Goal: Check status: Check status

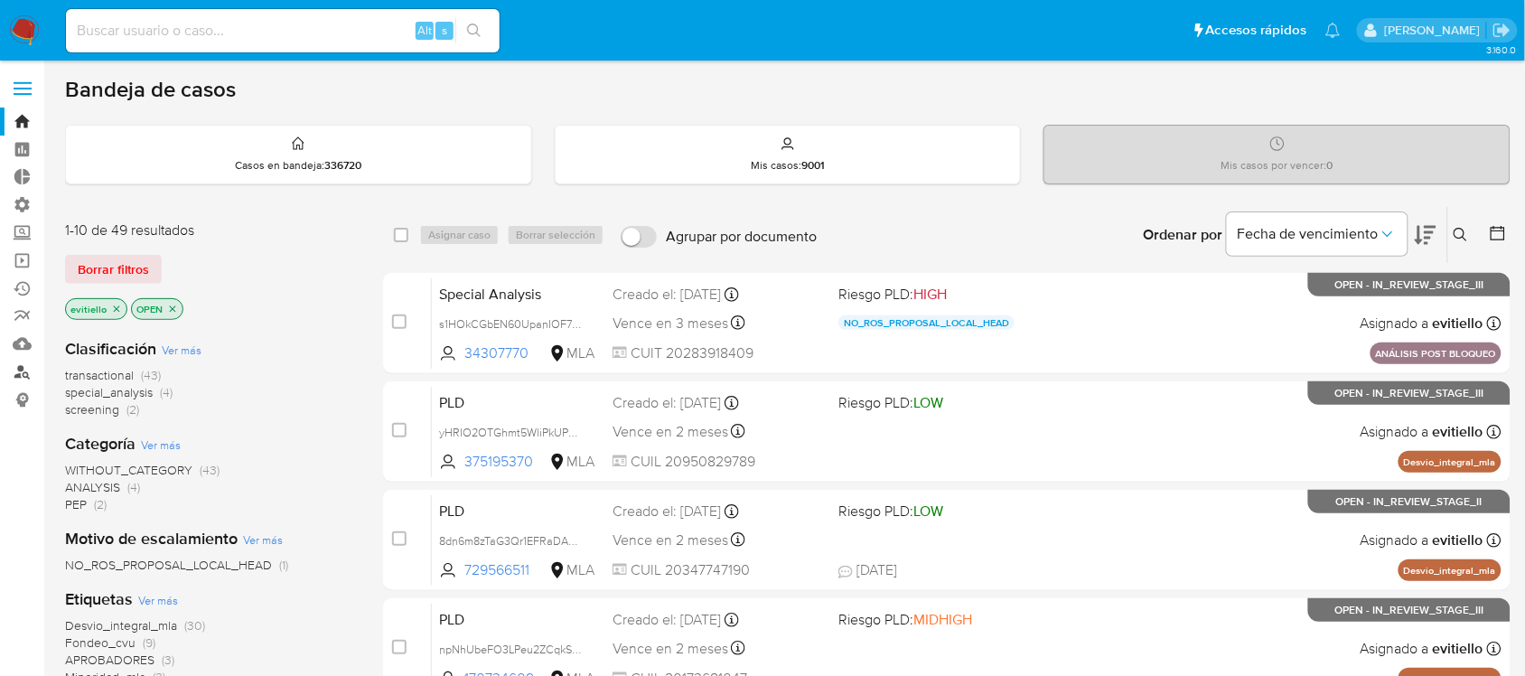
click at [24, 375] on link "Buscador de personas" at bounding box center [107, 372] width 215 height 28
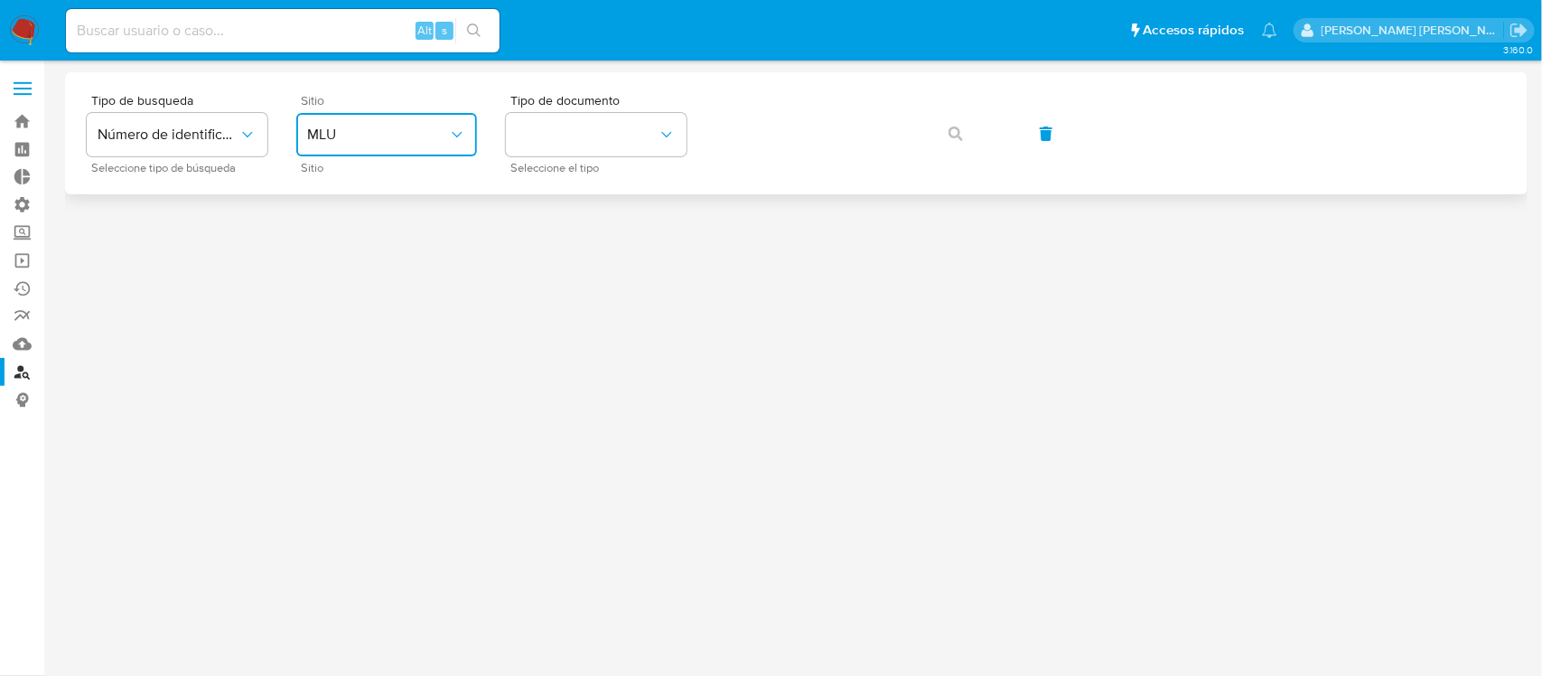
click at [367, 134] on span "MLU" at bounding box center [377, 135] width 141 height 18
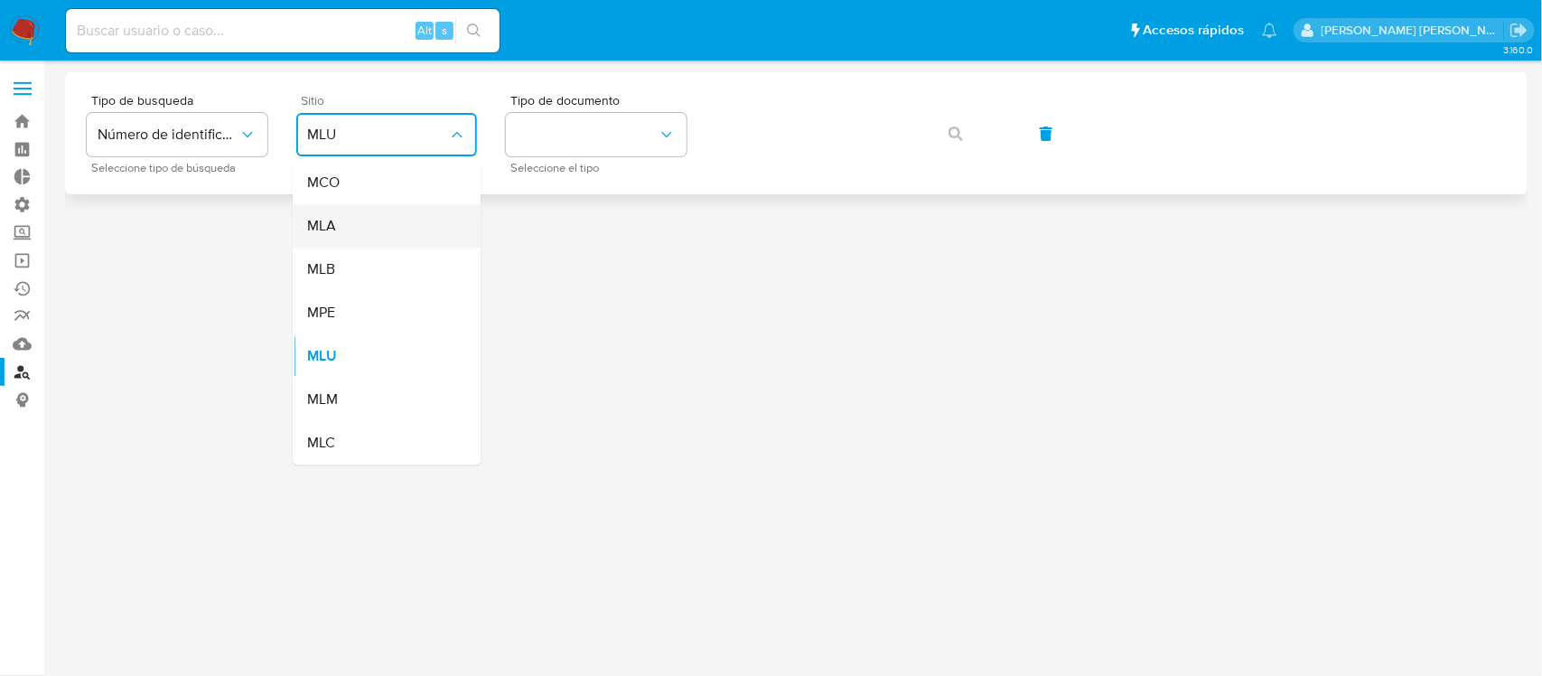
click at [402, 228] on div "MLA" at bounding box center [381, 226] width 148 height 43
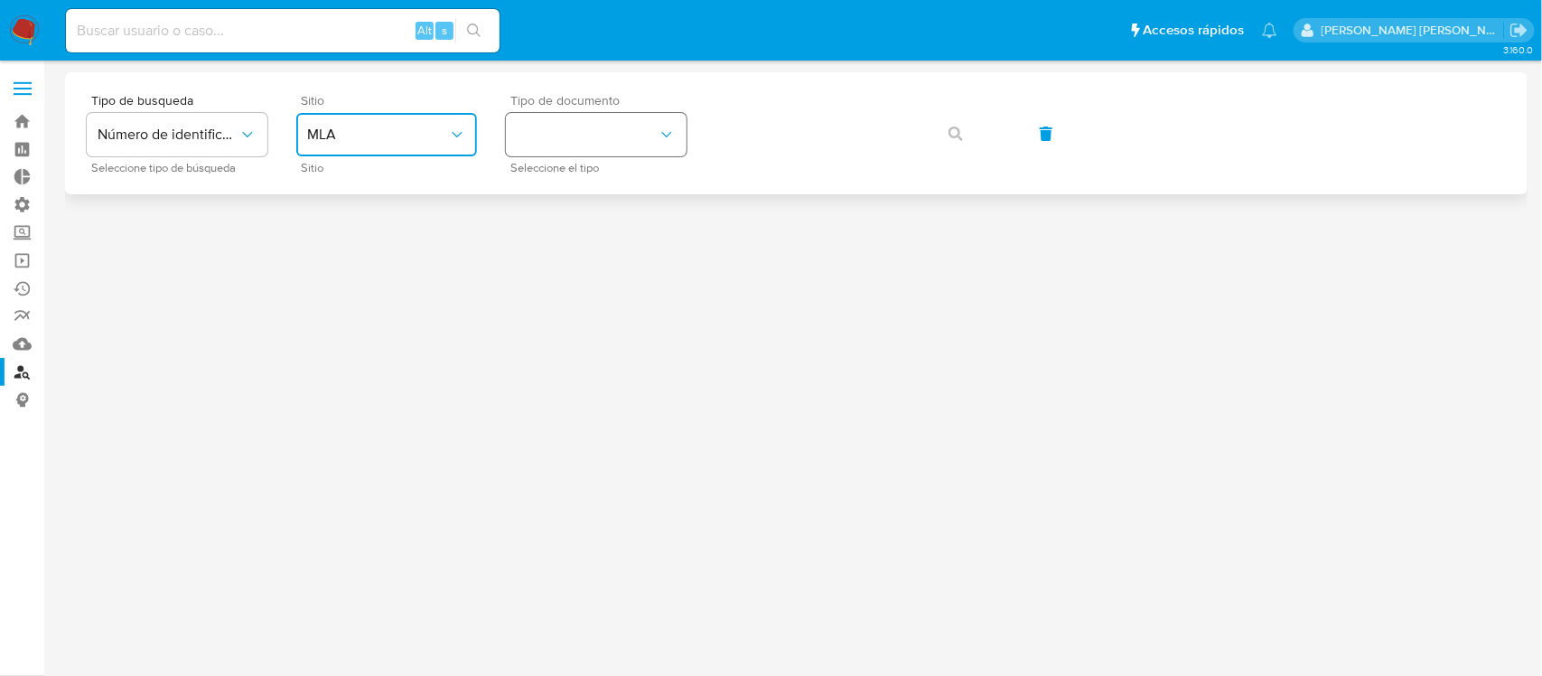
click at [597, 127] on button "identificationType" at bounding box center [596, 134] width 181 height 43
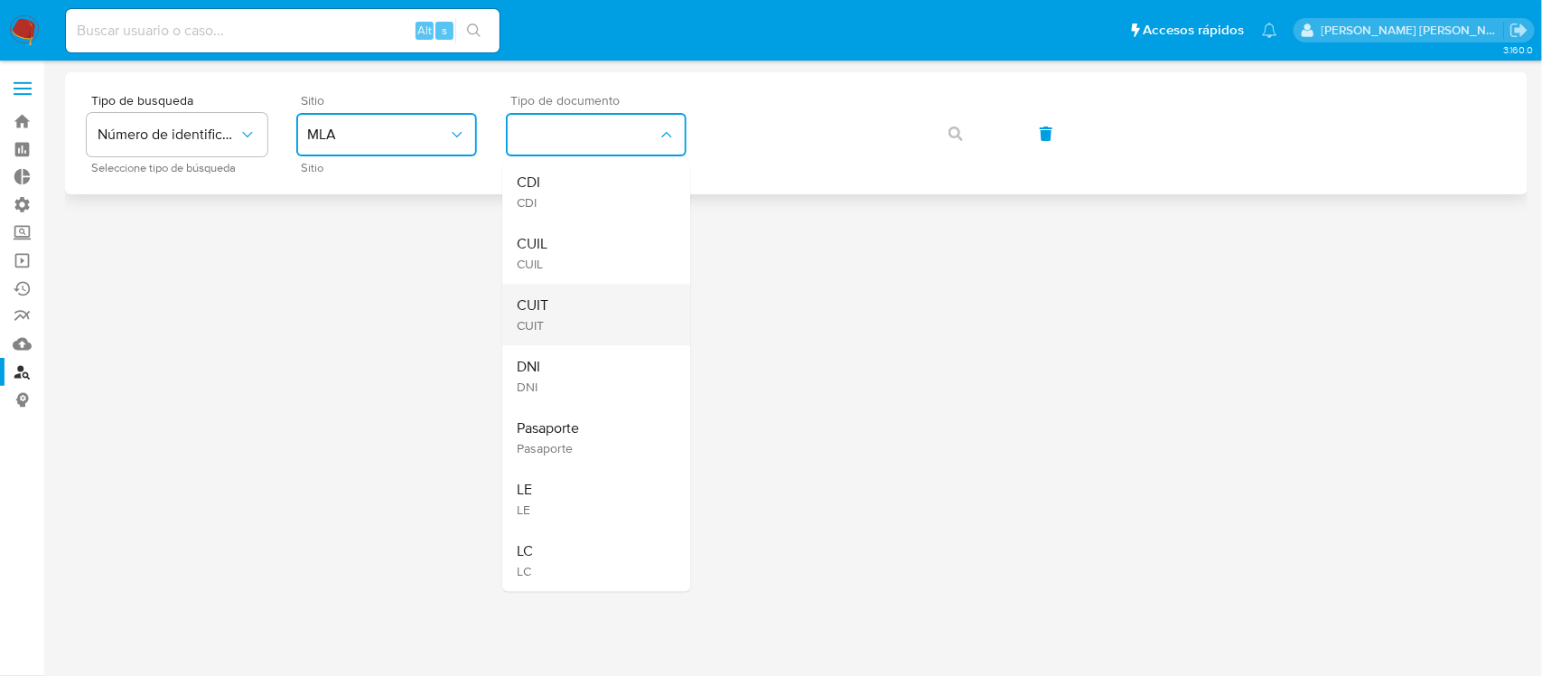
click at [585, 309] on div "CUIT CUIT" at bounding box center [591, 314] width 148 height 61
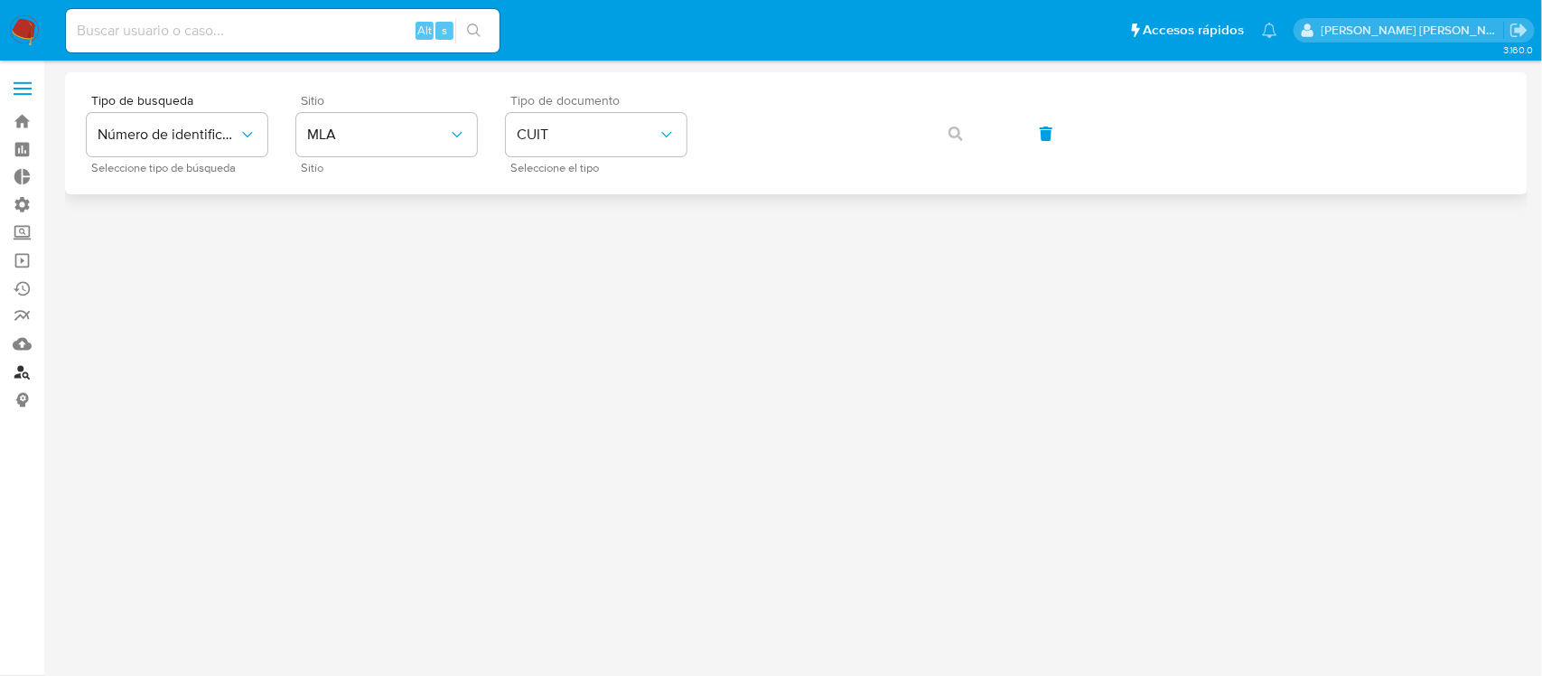
click at [25, 372] on link "Buscador de personas" at bounding box center [107, 372] width 215 height 28
click at [25, 341] on link "Mulan" at bounding box center [107, 344] width 215 height 28
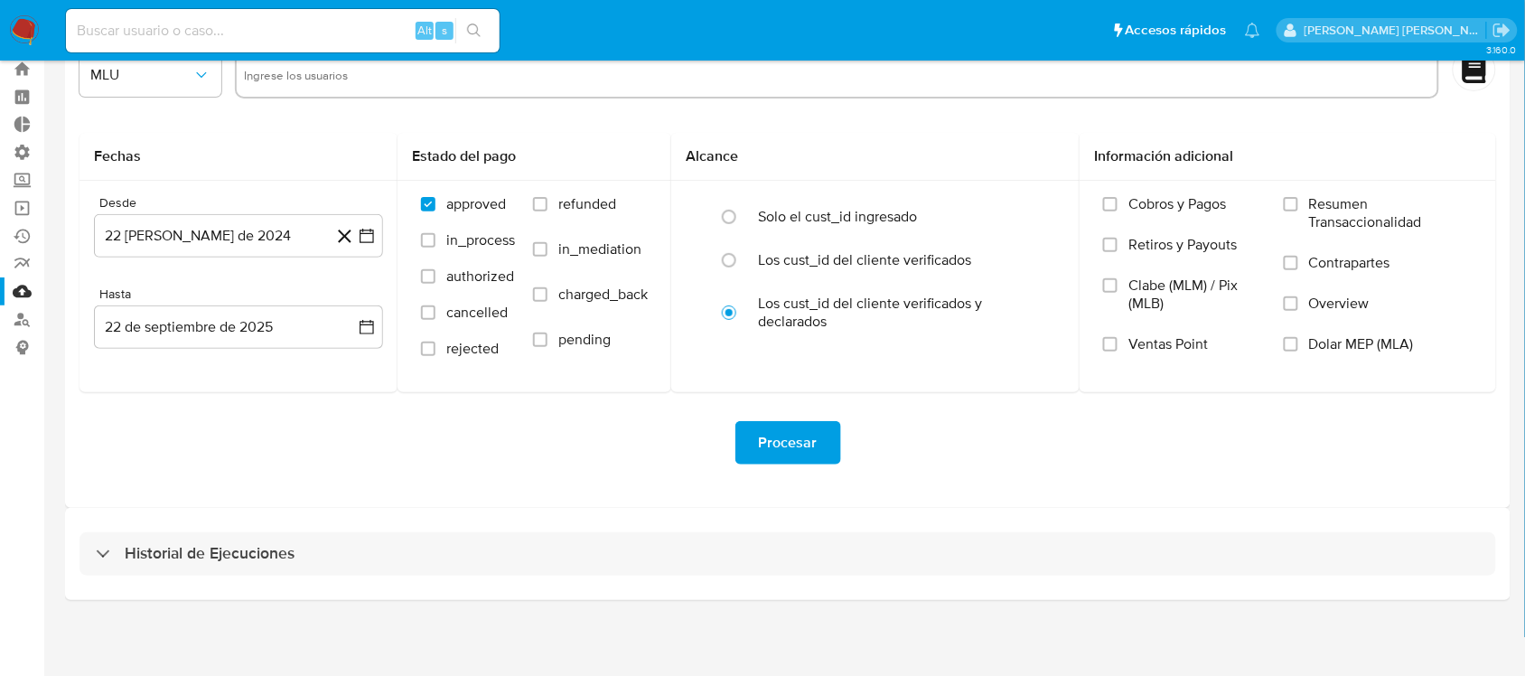
drag, startPoint x: 257, startPoint y: 556, endPoint x: 352, endPoint y: 495, distance: 113.0
click at [255, 554] on h3 "Historial de Ejecuciones" at bounding box center [210, 554] width 170 height 22
select select "10"
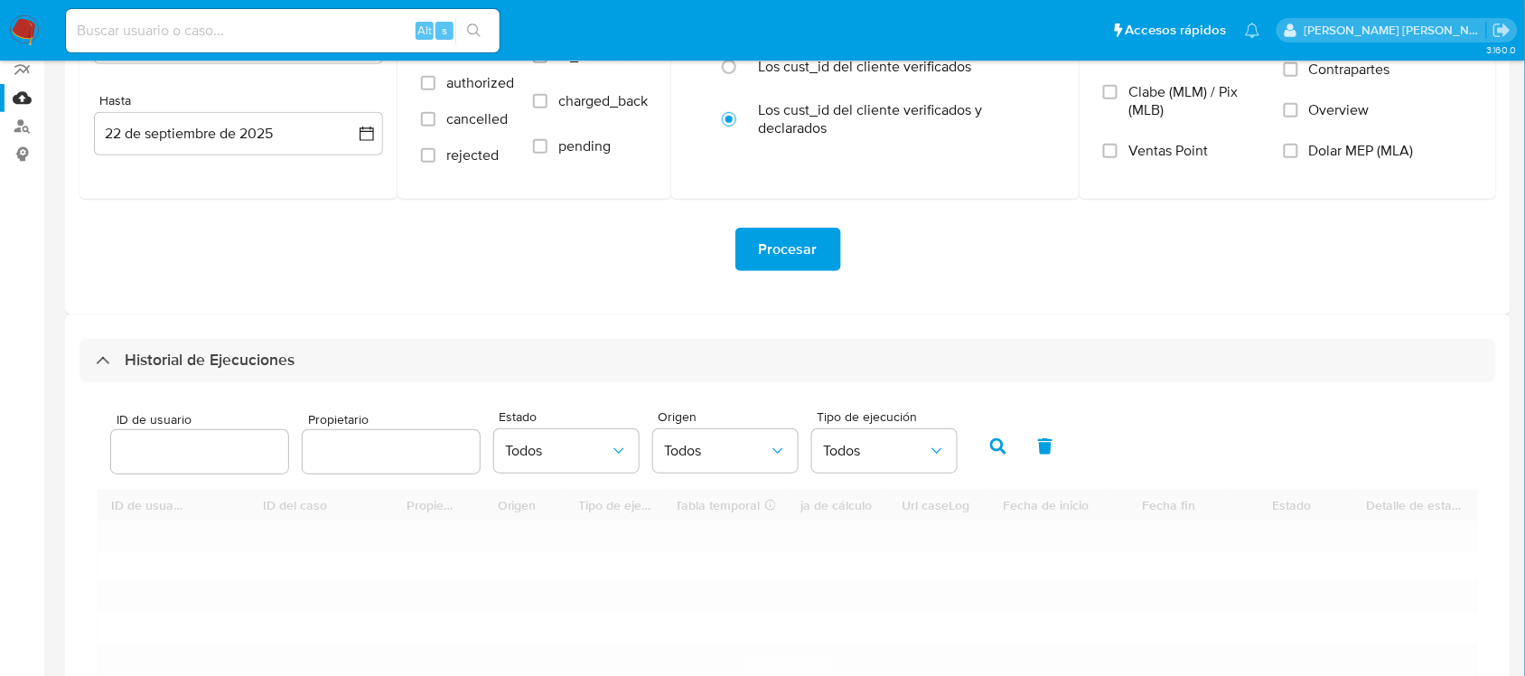
scroll to position [504, 0]
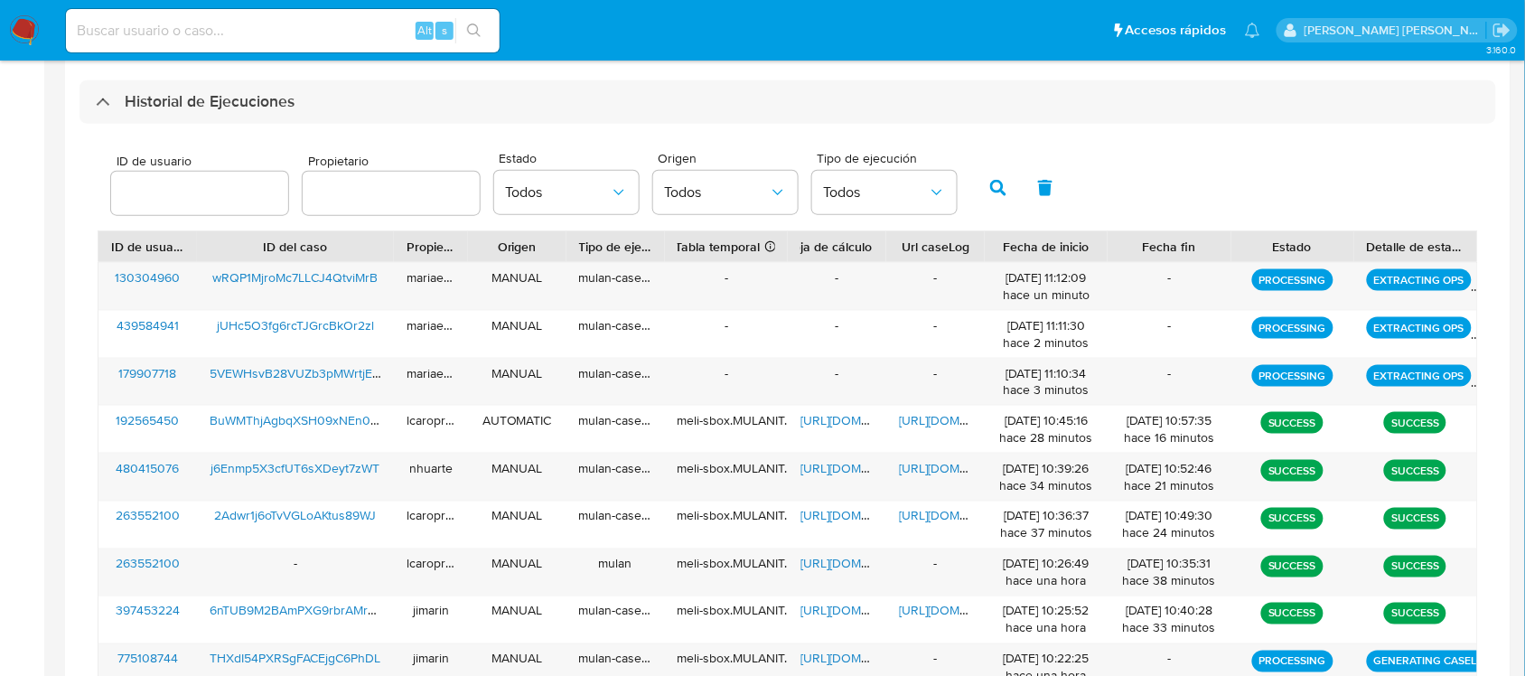
click at [233, 188] on input "number" at bounding box center [199, 193] width 177 height 23
type input "263552100"
click at [990, 187] on icon "button" at bounding box center [998, 188] width 16 height 16
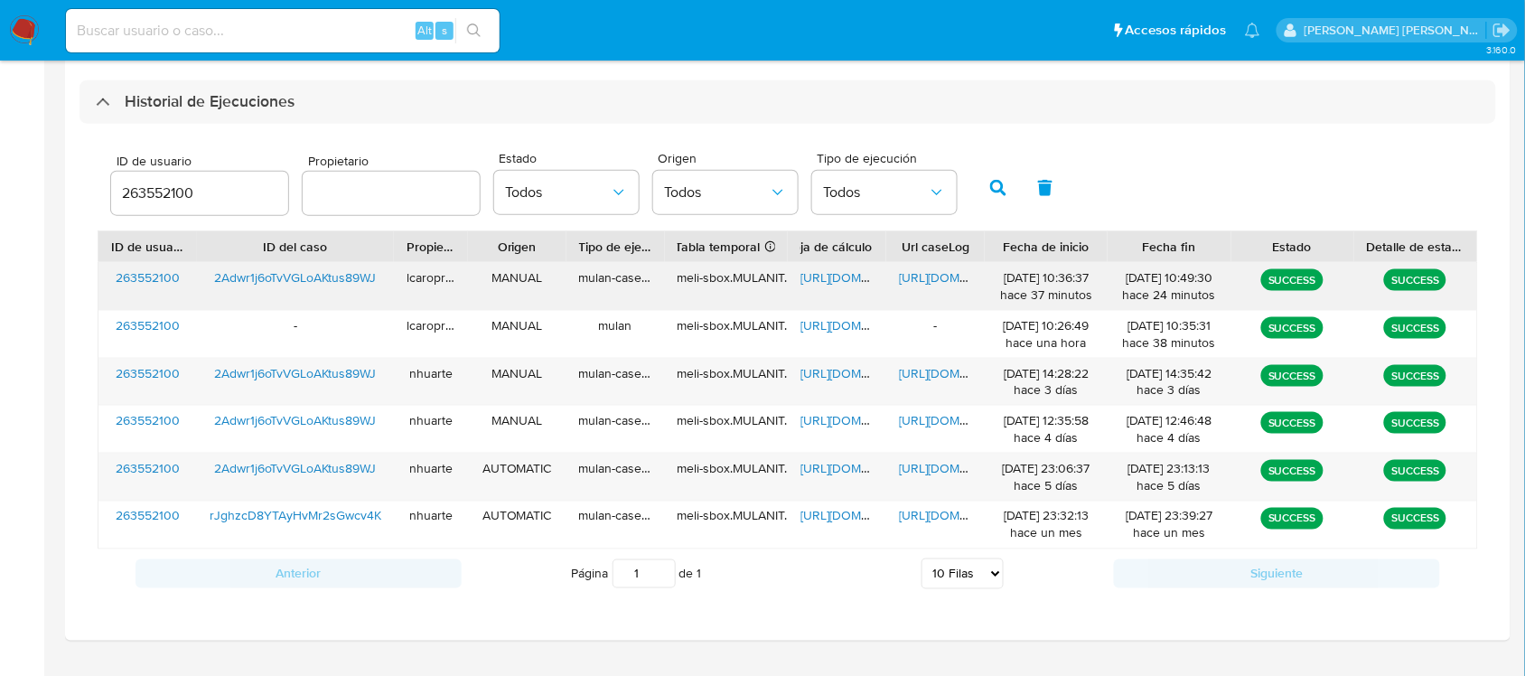
click at [918, 276] on span "https://docs.google.com/document/d/1-QP_ixgHCl0Jho1xltBA_tDuVa7YZn_YwcB0tiJX-eQ…" at bounding box center [961, 277] width 125 height 18
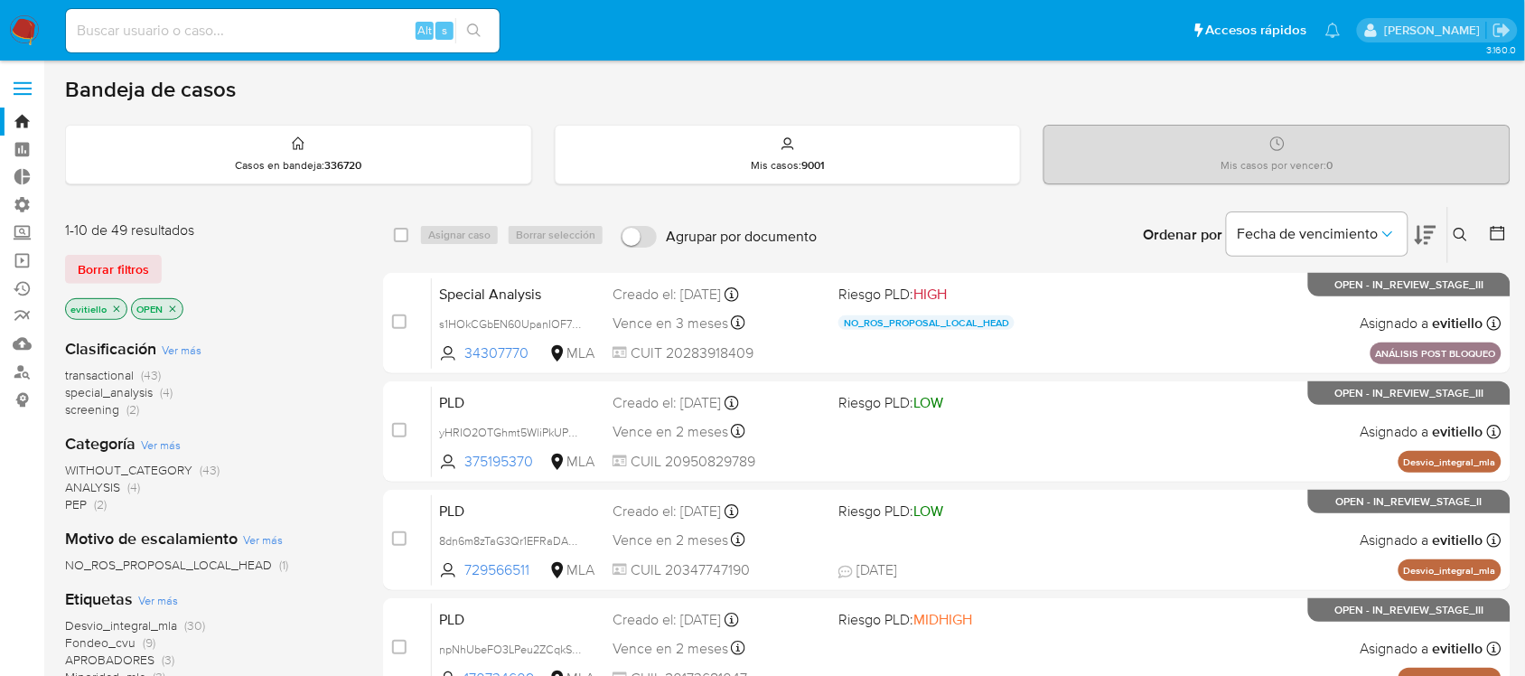
click at [210, 45] on div "Alt s" at bounding box center [283, 30] width 434 height 43
click at [228, 27] on input at bounding box center [283, 30] width 434 height 23
paste input "263552100"
type input "263552100"
click at [477, 23] on icon "search-icon" at bounding box center [474, 30] width 14 height 14
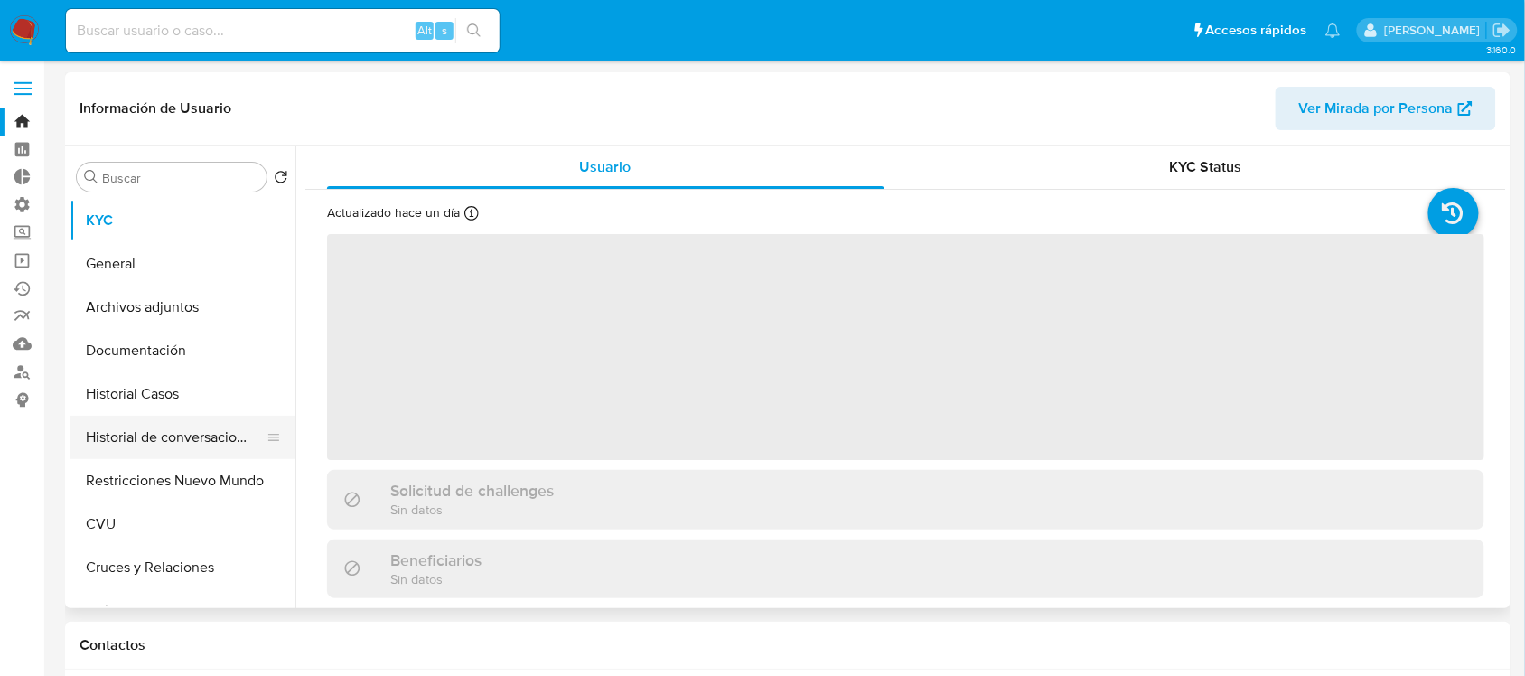
select select "10"
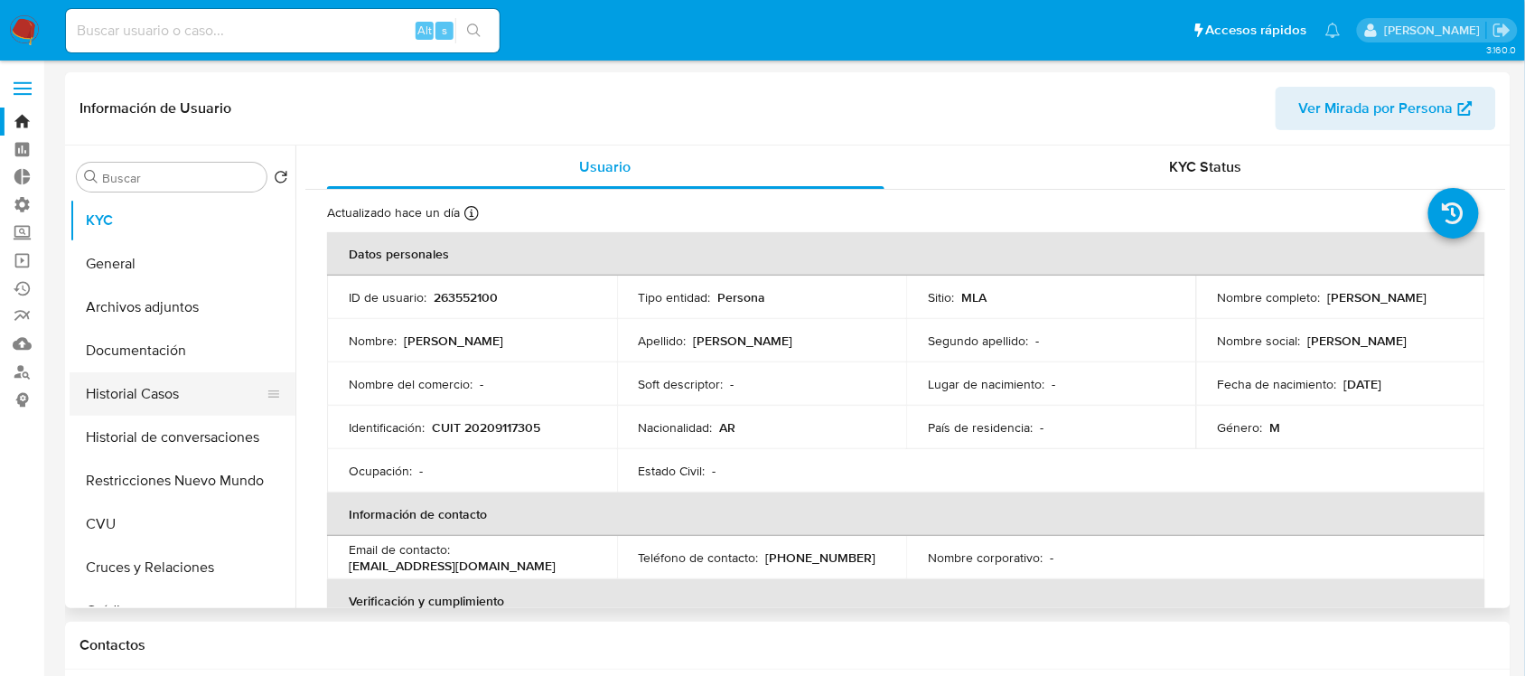
click at [140, 393] on button "Historial Casos" at bounding box center [175, 393] width 211 height 43
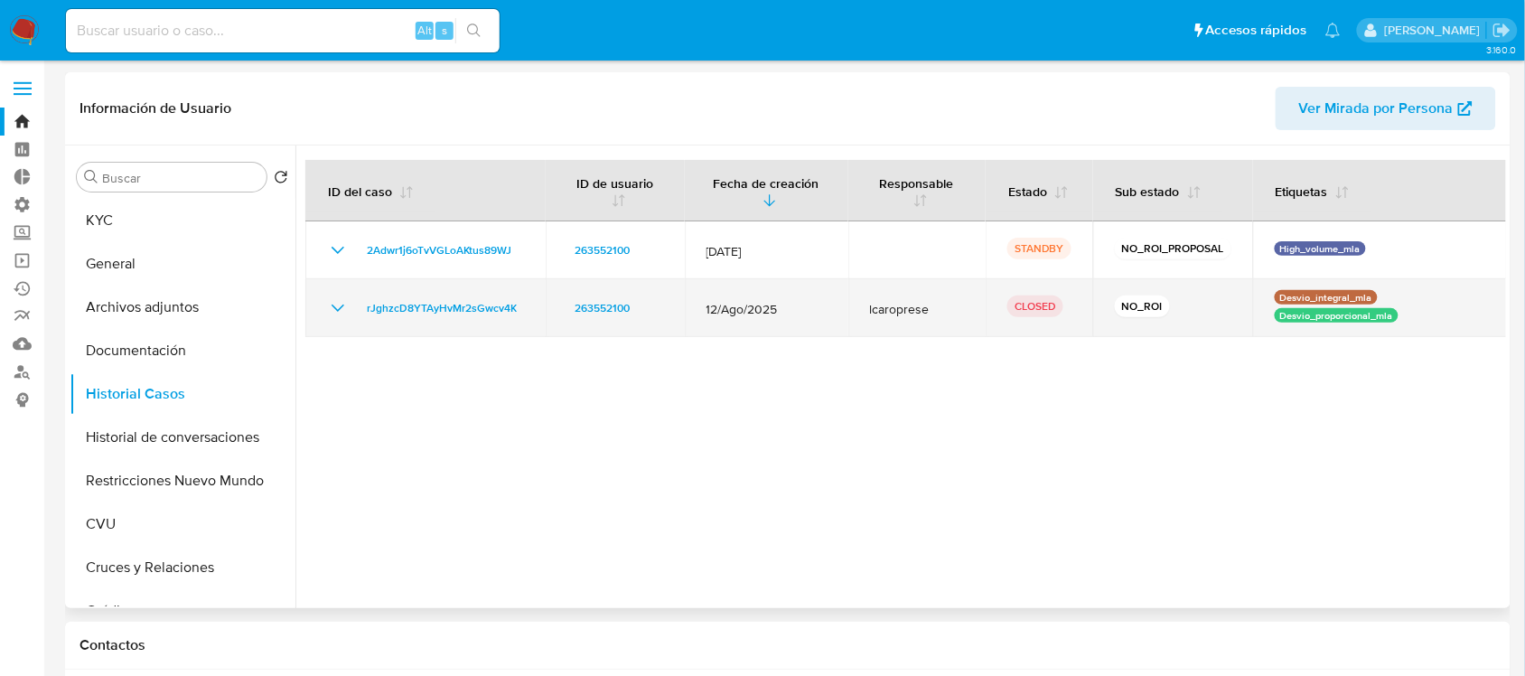
click at [335, 305] on icon "Mostrar/Ocultar" at bounding box center [338, 308] width 22 height 22
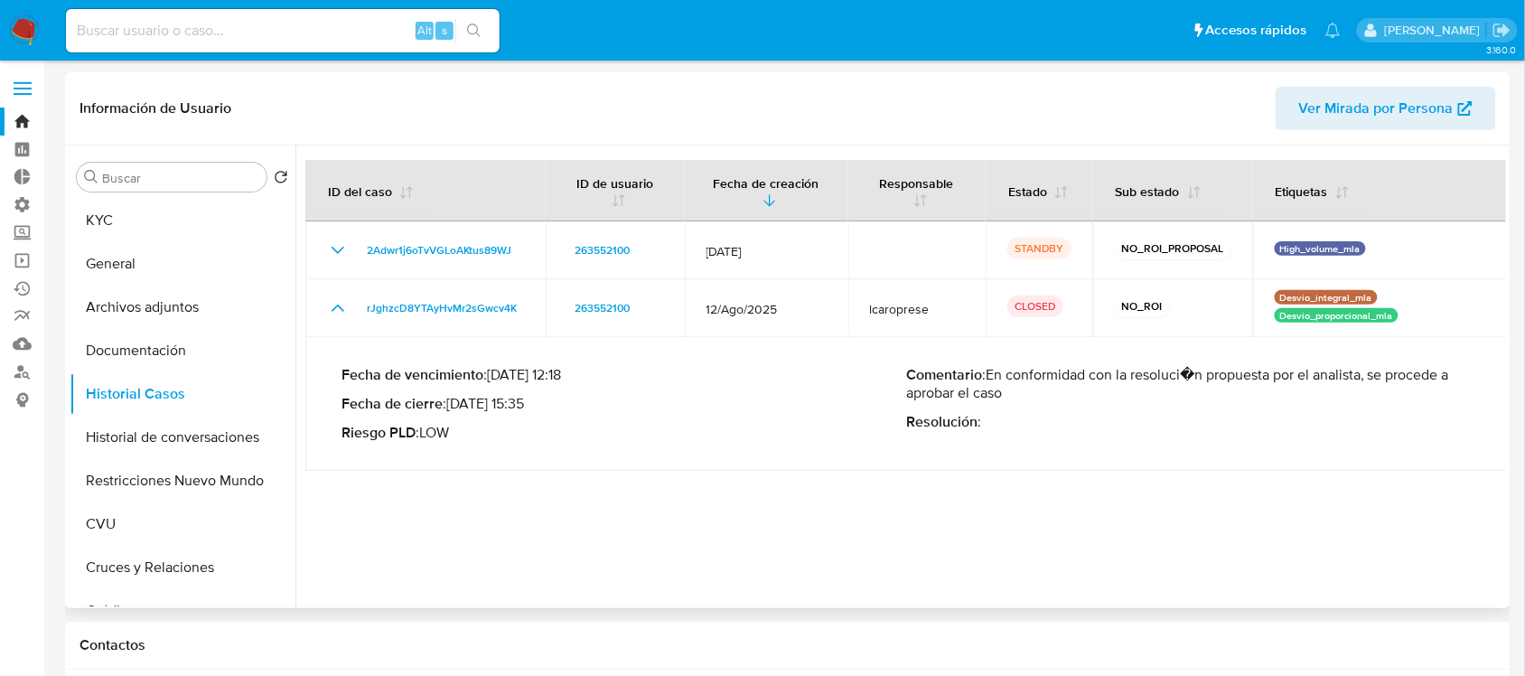
drag, startPoint x: 452, startPoint y: 403, endPoint x: 642, endPoint y: 411, distance: 190.7
click at [642, 411] on p "Fecha de cierre : 18/09/2025 15:35" at bounding box center [623, 404] width 564 height 18
click at [639, 436] on p "Riesgo PLD : LOW" at bounding box center [623, 433] width 564 height 18
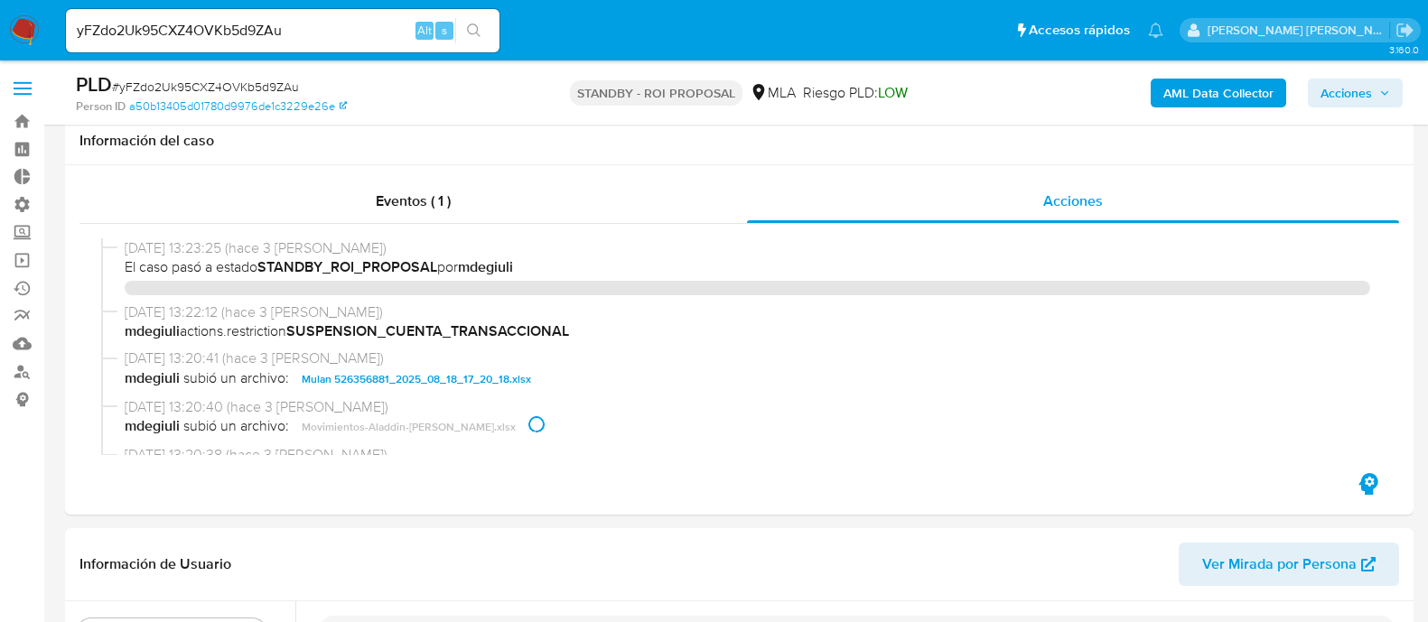
select select "10"
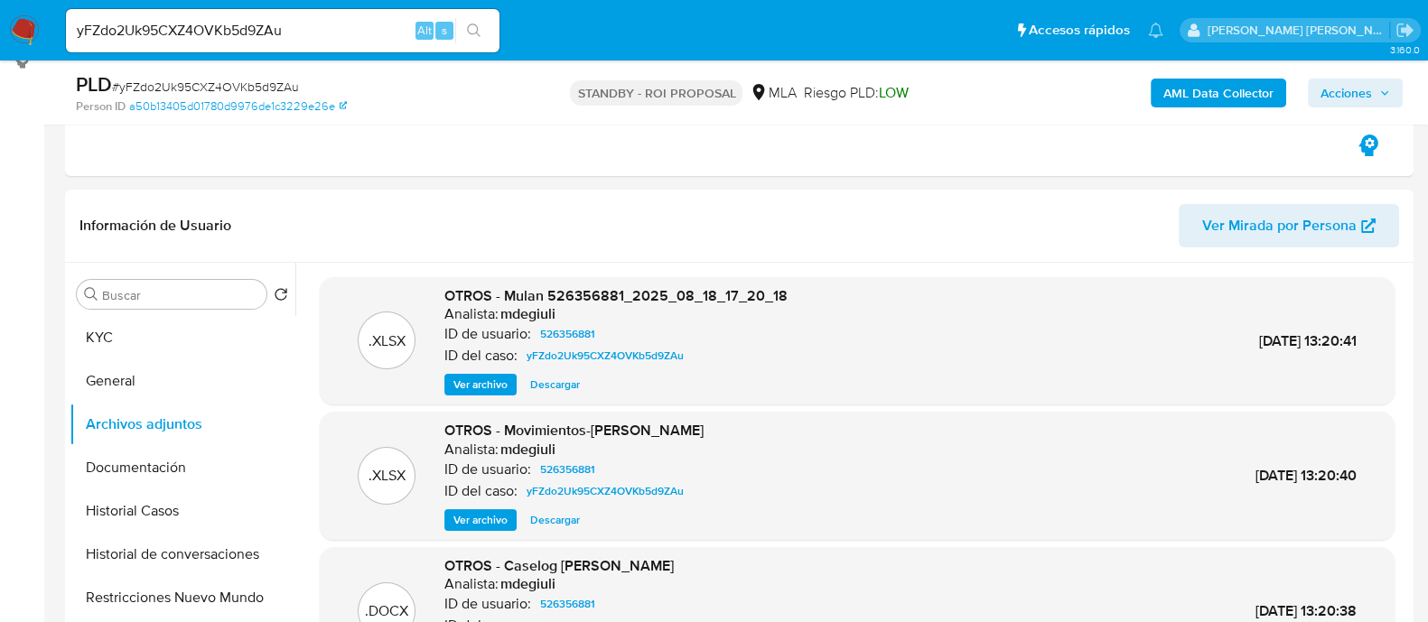
click at [311, 31] on input "yFZdo2Uk95CXZ4OVKb5d9ZAu" at bounding box center [283, 30] width 434 height 23
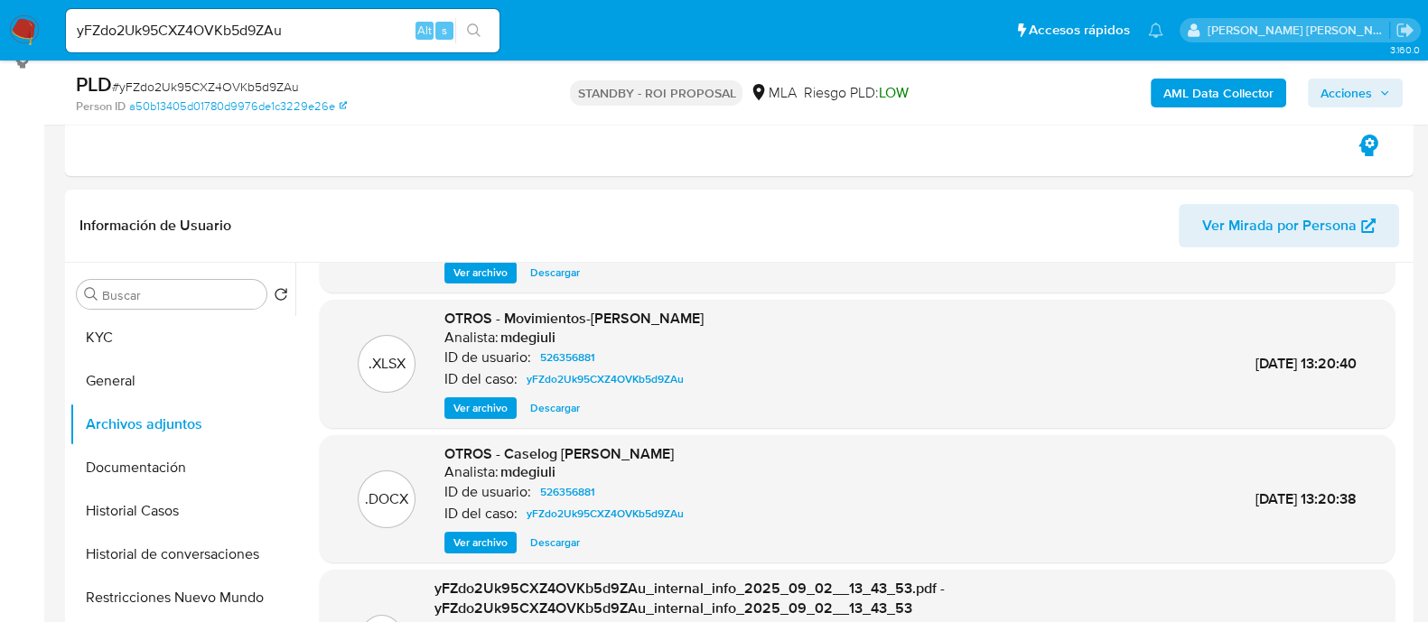
click at [308, 31] on input "yFZdo2Uk95CXZ4OVKb5d9ZAu" at bounding box center [283, 30] width 434 height 23
click at [307, 31] on input "yFZdo2Uk95CXZ4OVKb5d9ZAu" at bounding box center [283, 30] width 434 height 23
paste input "I5B46Gsw1nk6Gz9PEgGwvhPV"
type input "I5B46Gsw1nk6Gz9PEgGwvhPV"
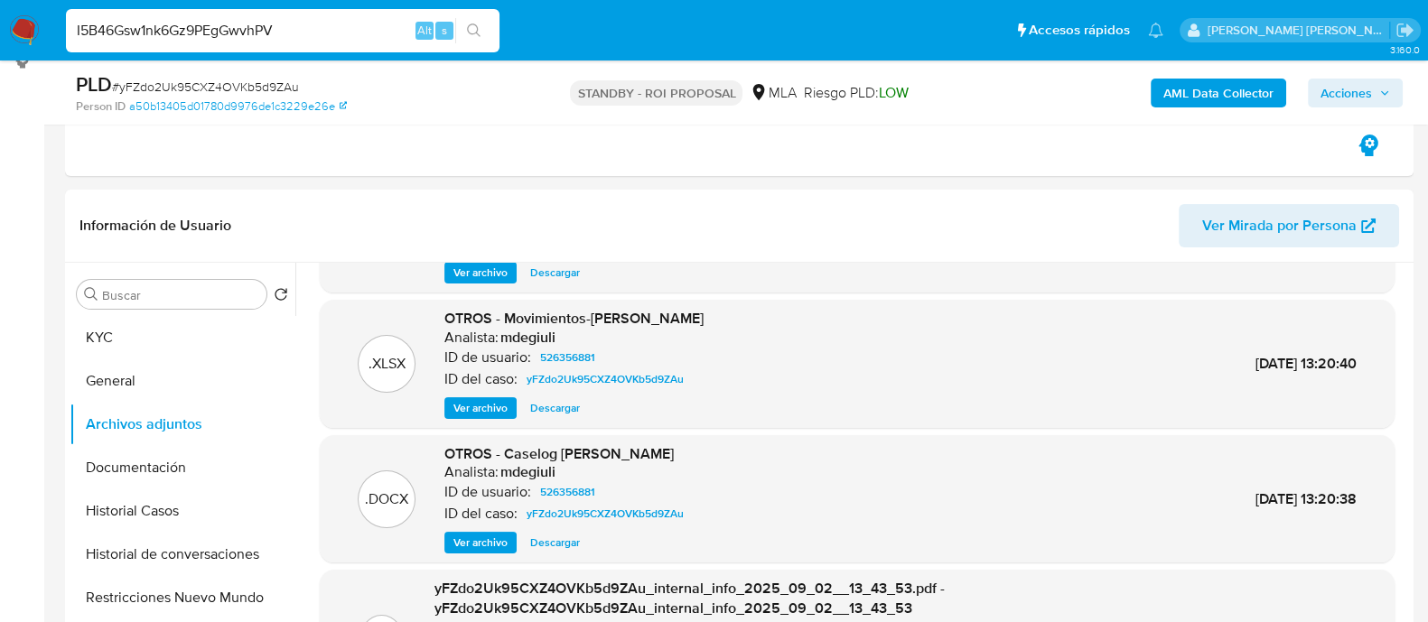
click at [486, 29] on button "search-icon" at bounding box center [473, 30] width 37 height 25
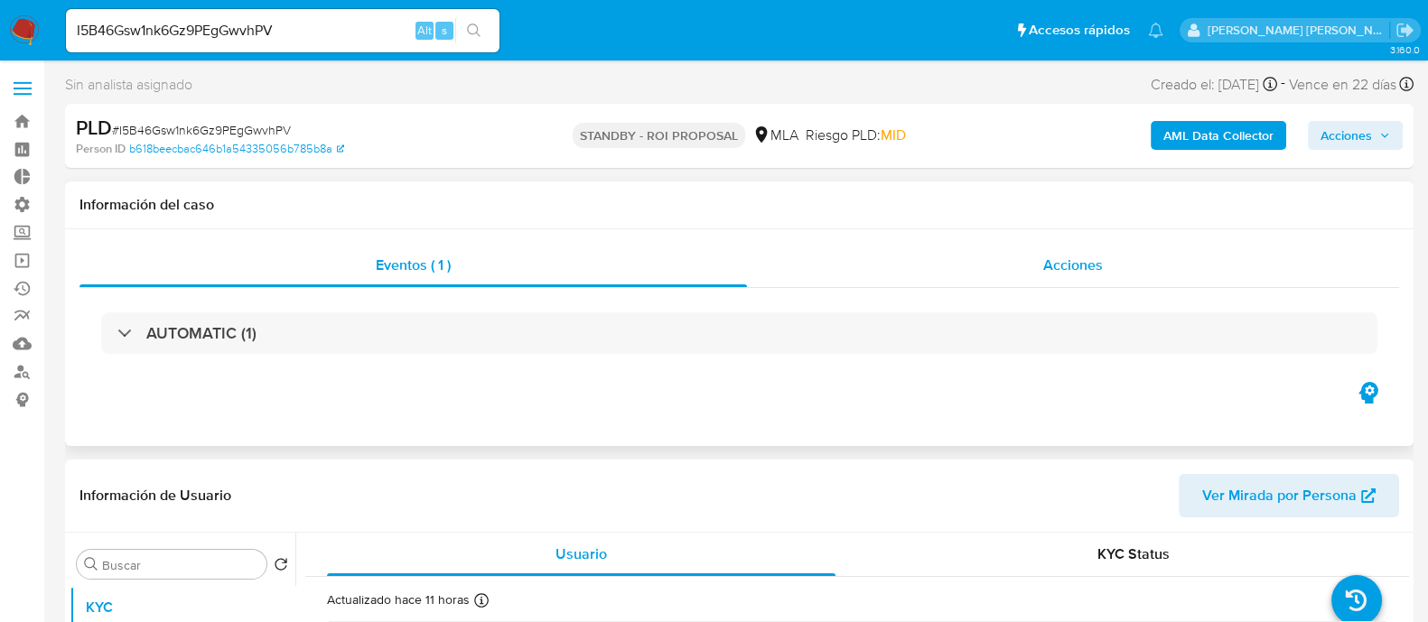
click at [989, 245] on div "Acciones" at bounding box center [1073, 265] width 652 height 43
select select "10"
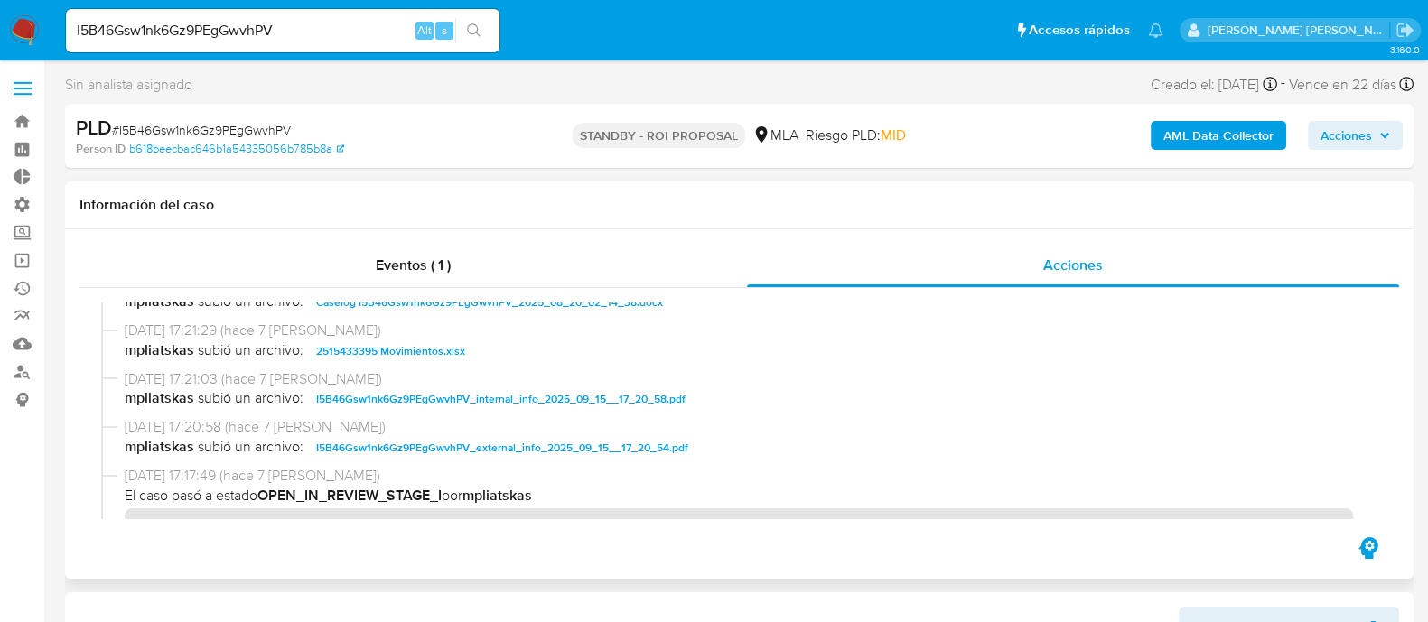
scroll to position [789, 0]
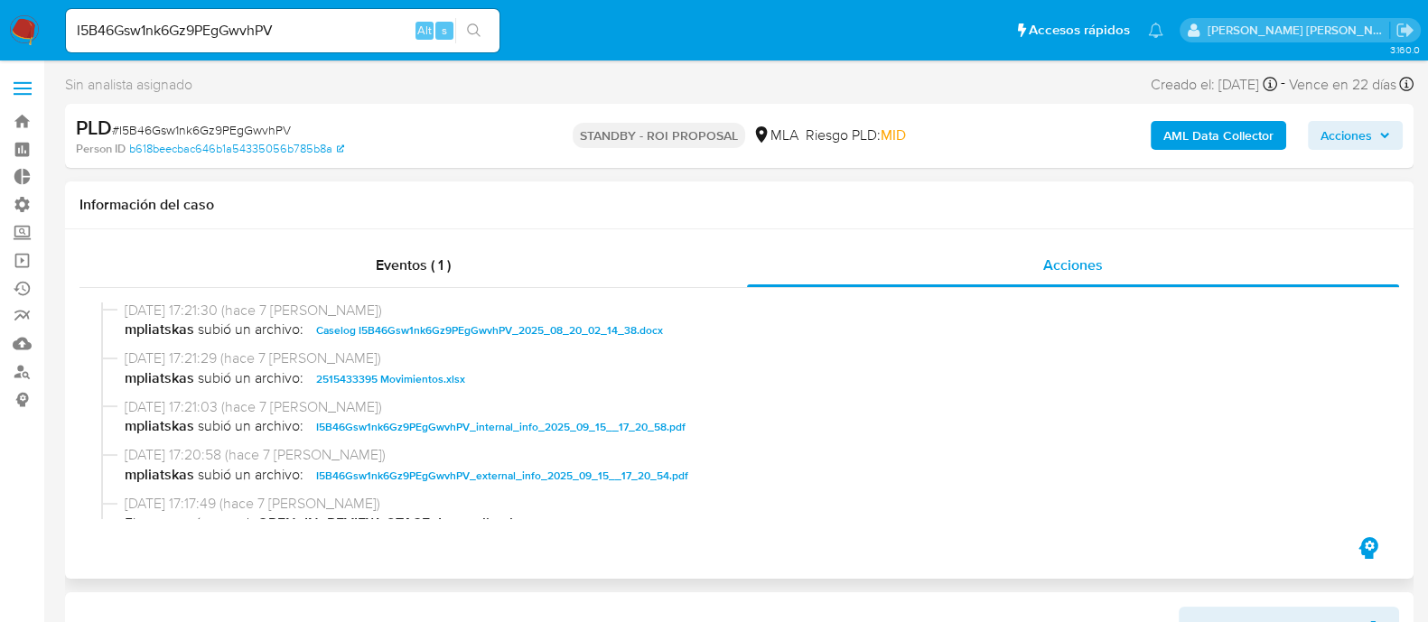
click at [452, 322] on span "Caselog I5B46Gsw1nk6Gz9PEgGwvhPV_2025_08_20_02_14_38.docx" at bounding box center [489, 331] width 347 height 22
click at [427, 375] on span "2515433395 Movimientos.xlsx" at bounding box center [390, 379] width 149 height 22
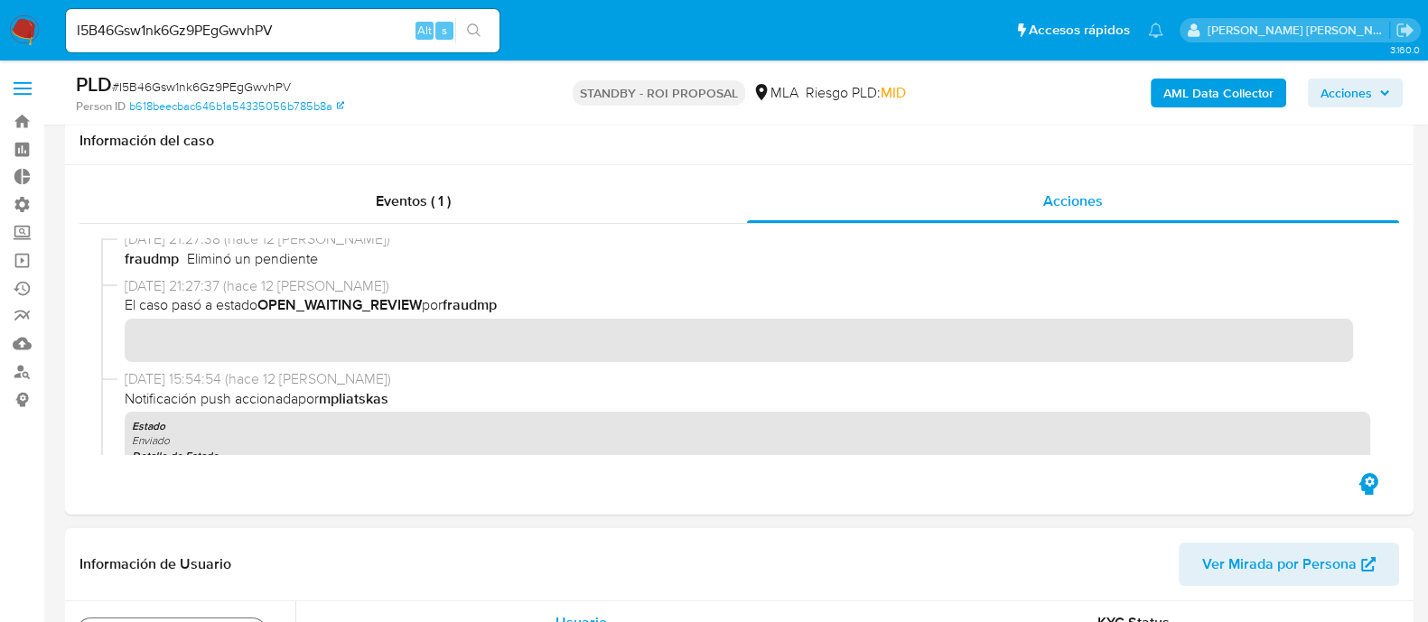
scroll to position [339, 0]
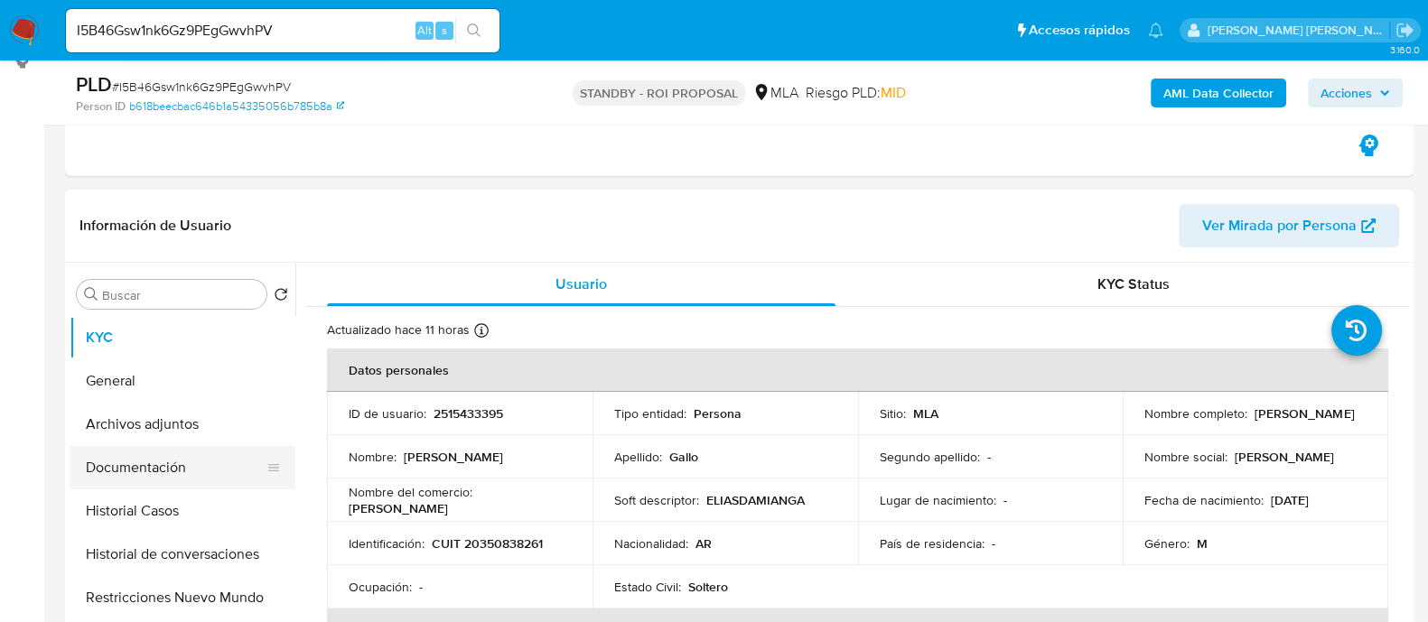
click at [192, 465] on button "Documentación" at bounding box center [175, 467] width 211 height 43
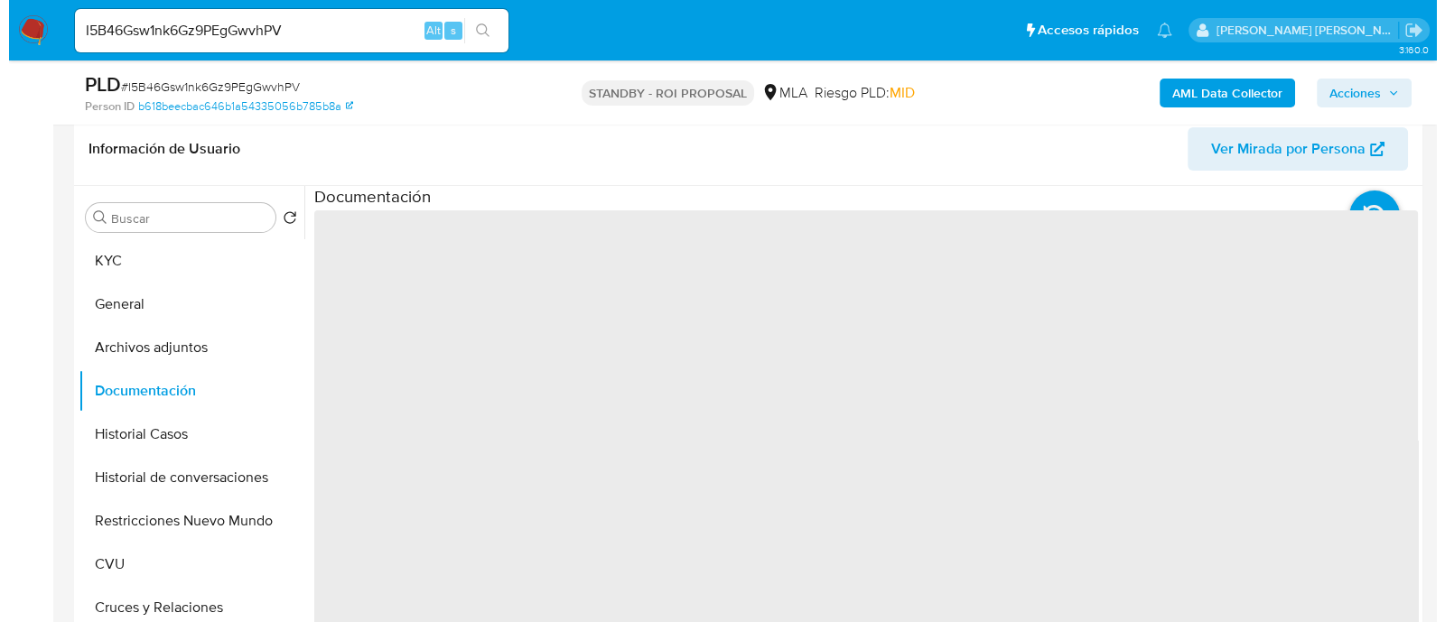
scroll to position [451, 0]
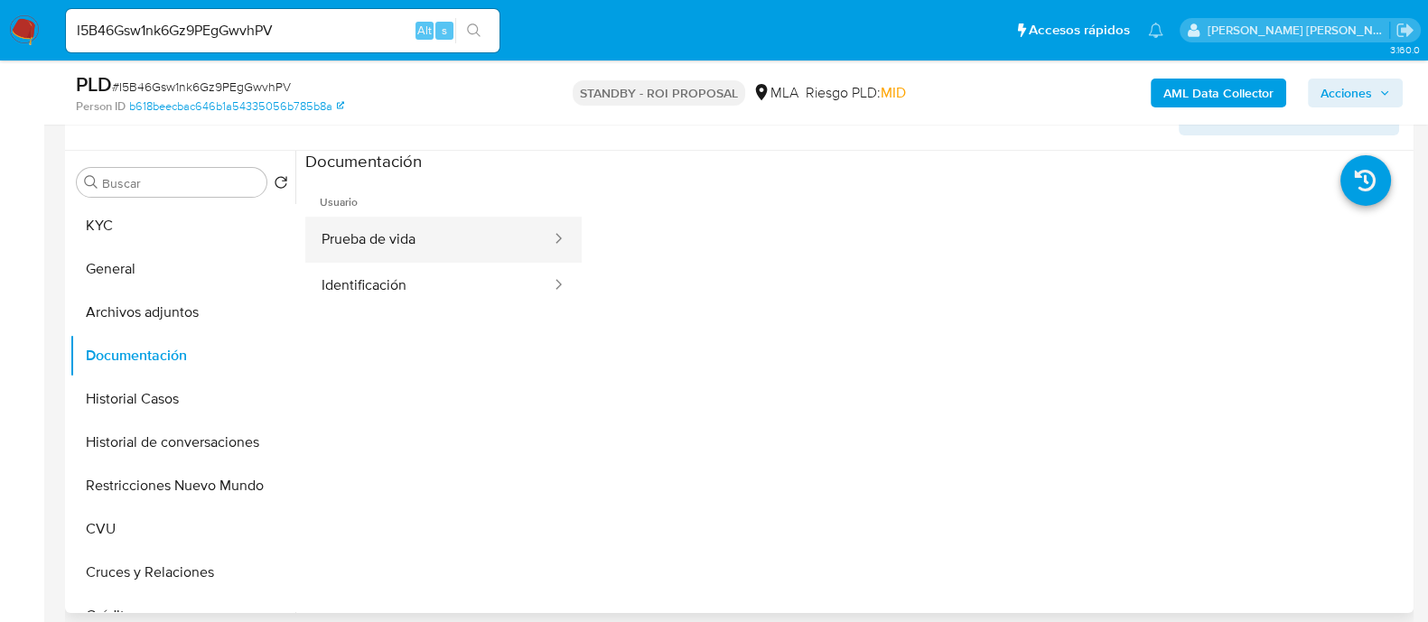
click at [466, 241] on button "Prueba de vida" at bounding box center [428, 240] width 247 height 46
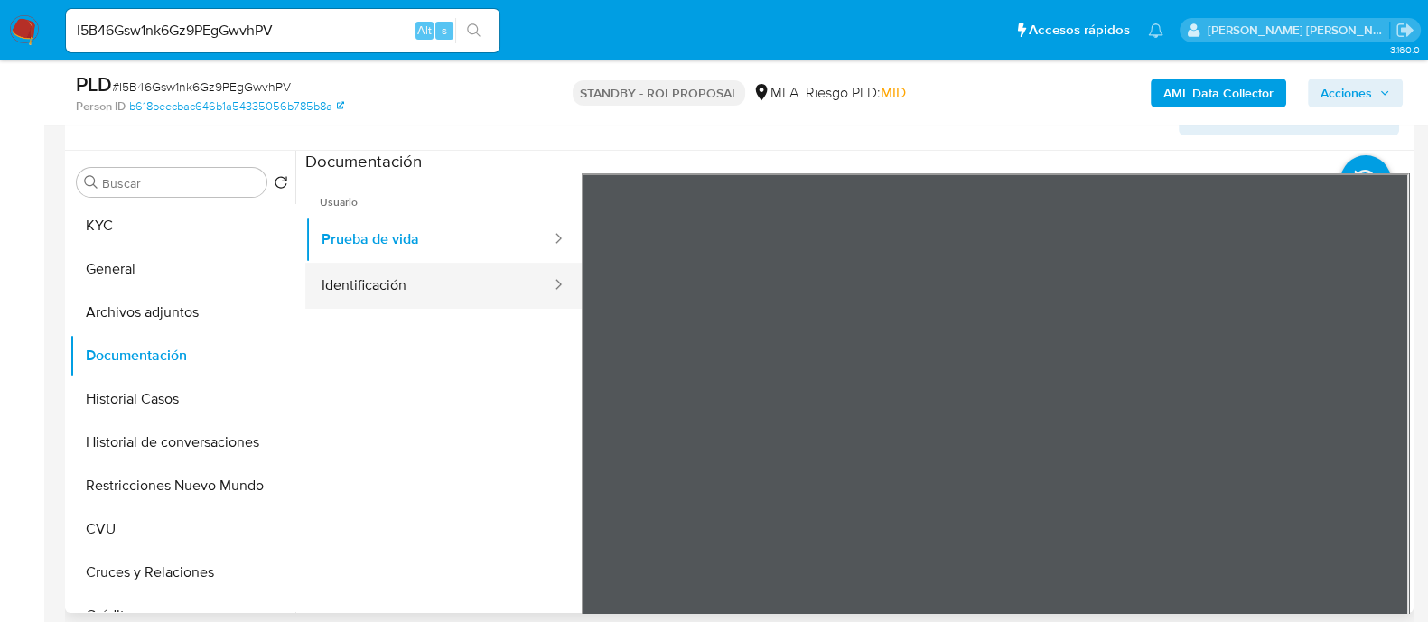
click at [440, 288] on button "Identificación" at bounding box center [428, 286] width 247 height 46
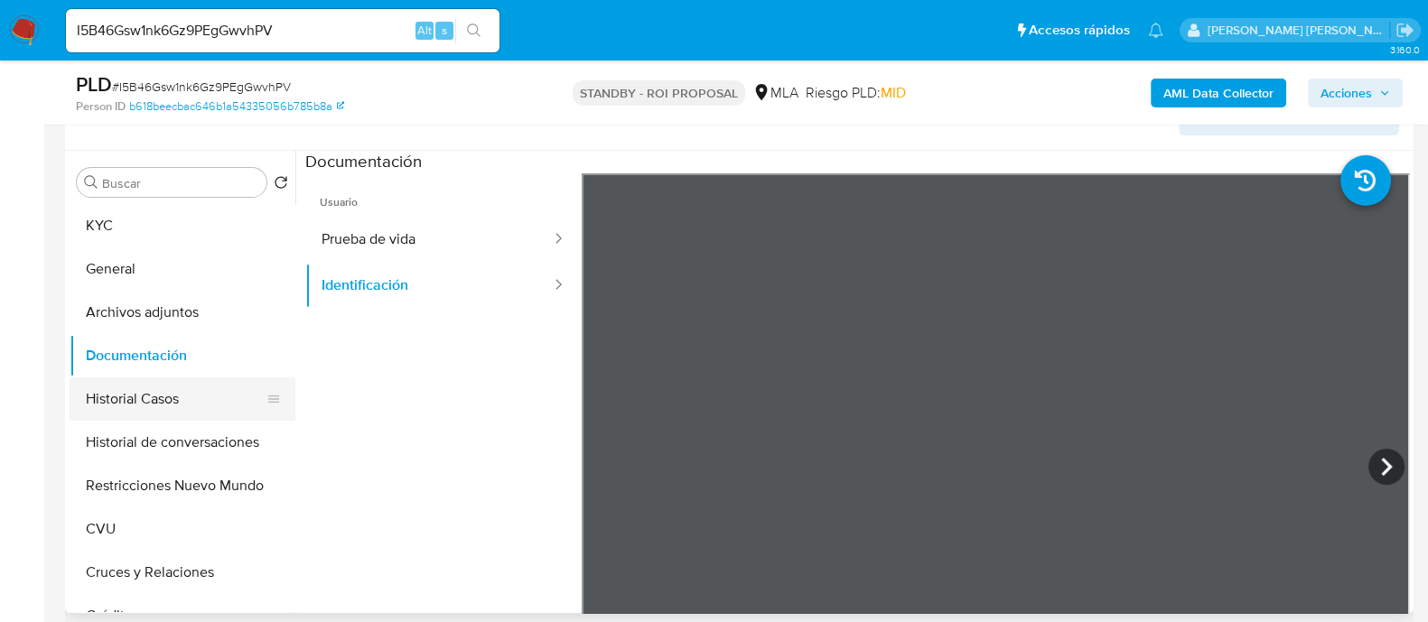
click at [168, 406] on button "Historial Casos" at bounding box center [175, 399] width 211 height 43
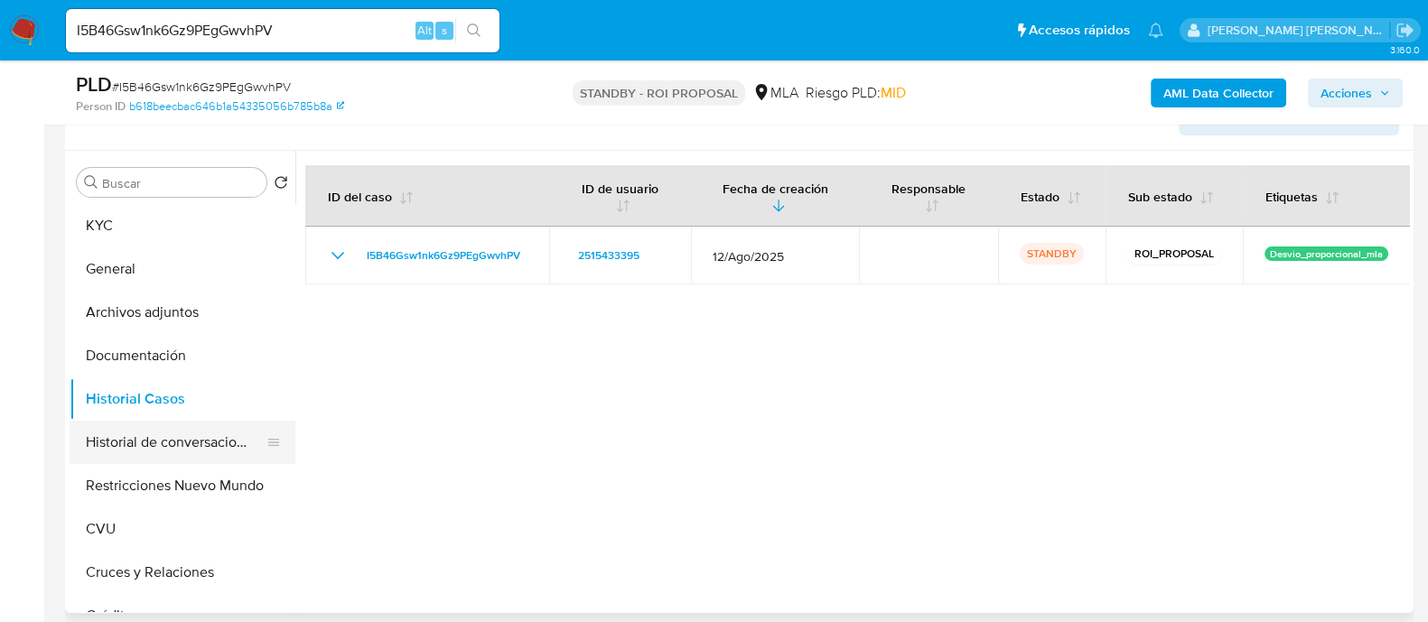
click at [173, 450] on button "Historial de conversaciones" at bounding box center [175, 442] width 211 height 43
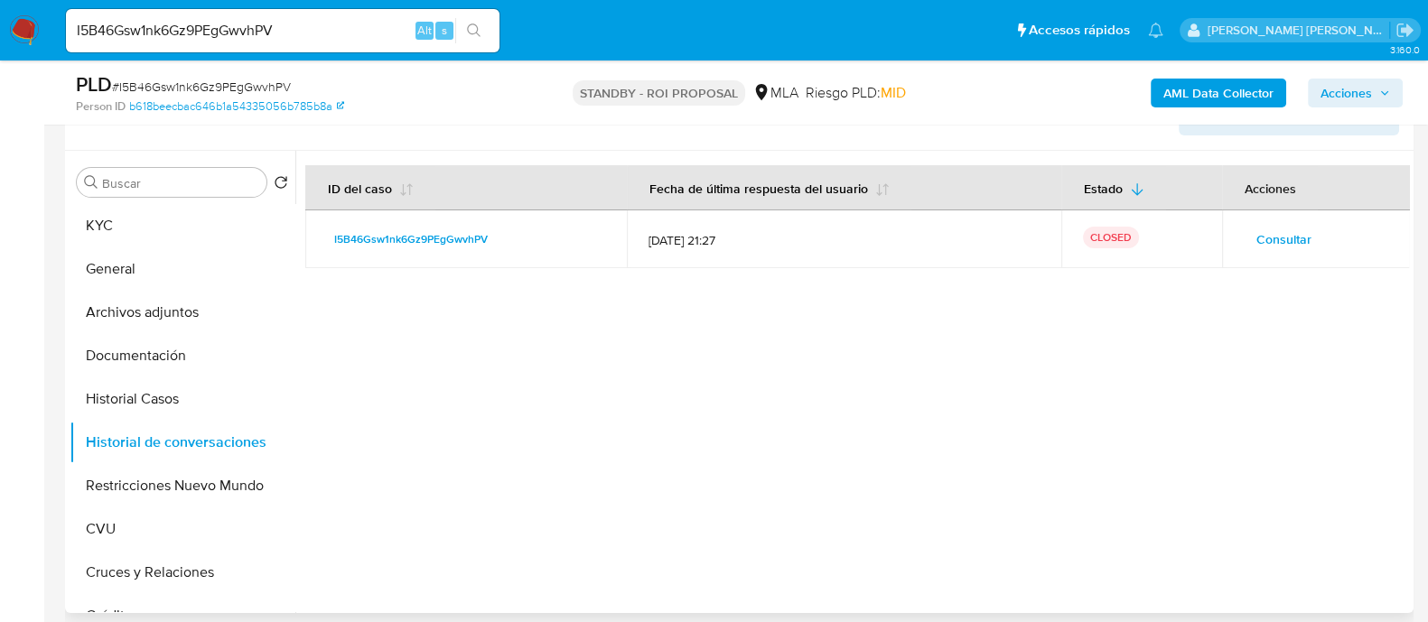
click at [1264, 233] on span "Consultar" at bounding box center [1283, 239] width 55 height 25
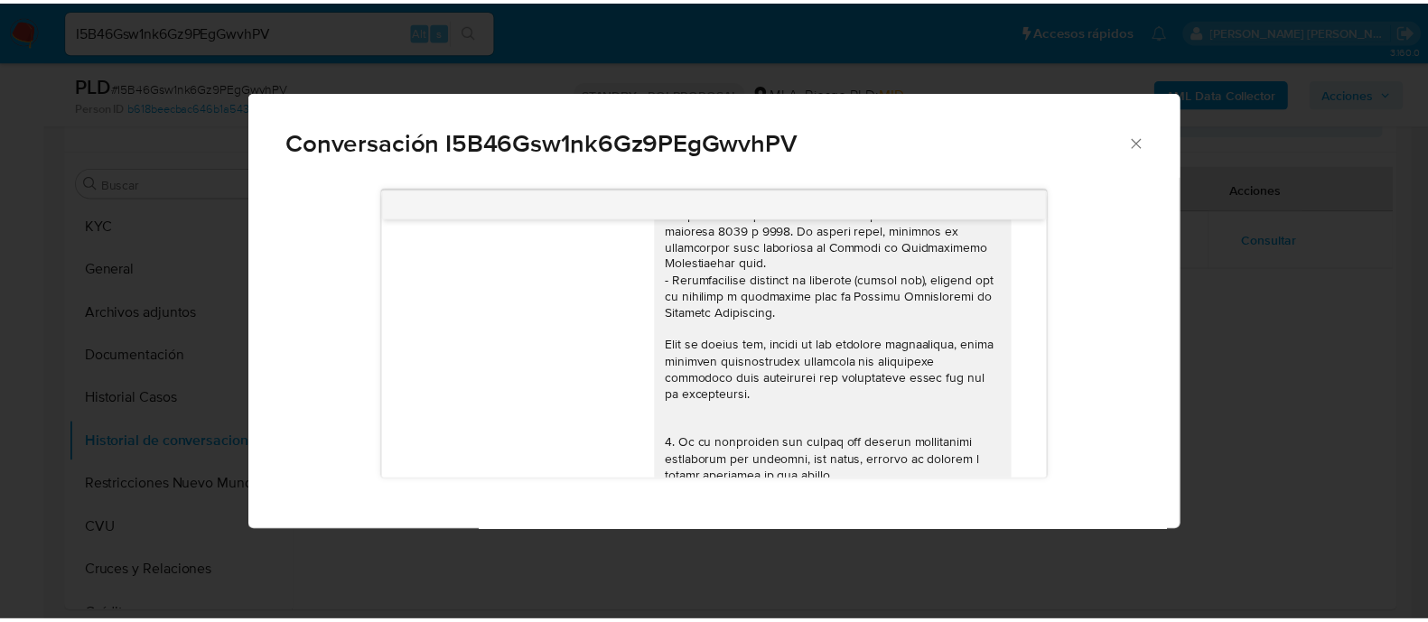
scroll to position [350, 0]
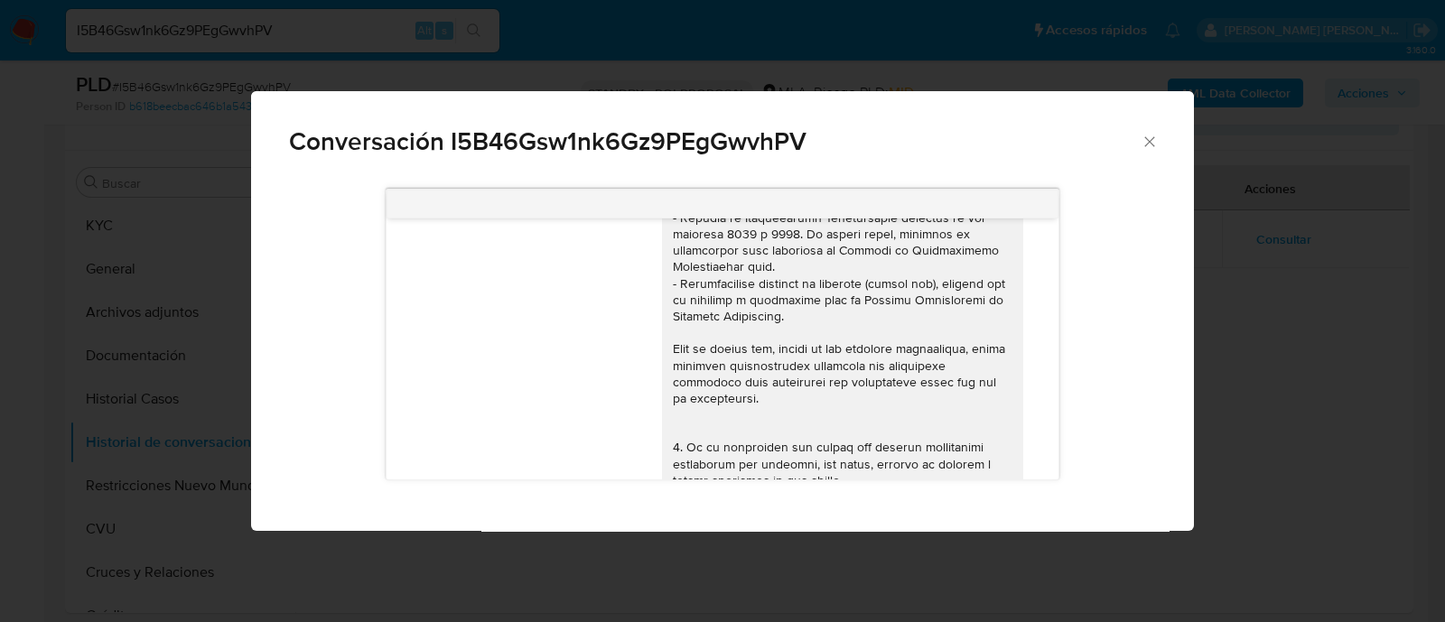
click at [1239, 323] on div "Conversación I5B46Gsw1nk6Gz9PEgGwvhPV [DATE] 17:42:25 Hola, Esperamos que te en…" at bounding box center [722, 311] width 1445 height 622
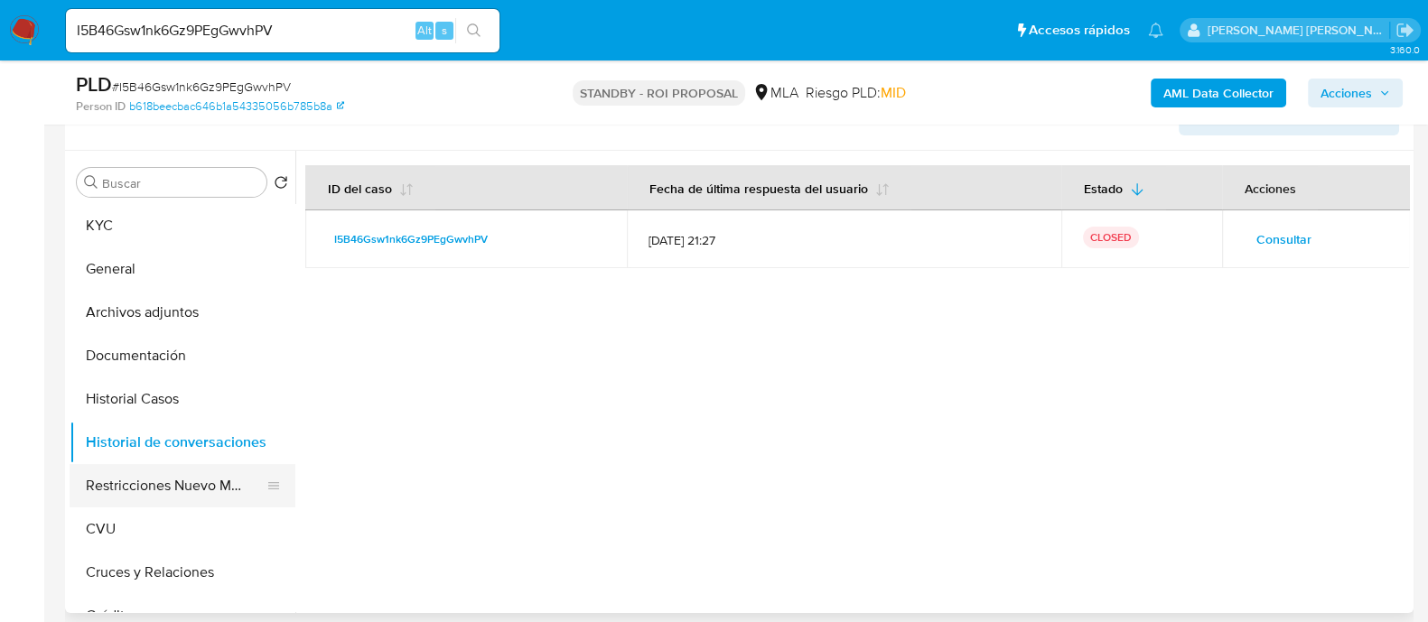
click at [233, 477] on button "Restricciones Nuevo Mundo" at bounding box center [175, 485] width 211 height 43
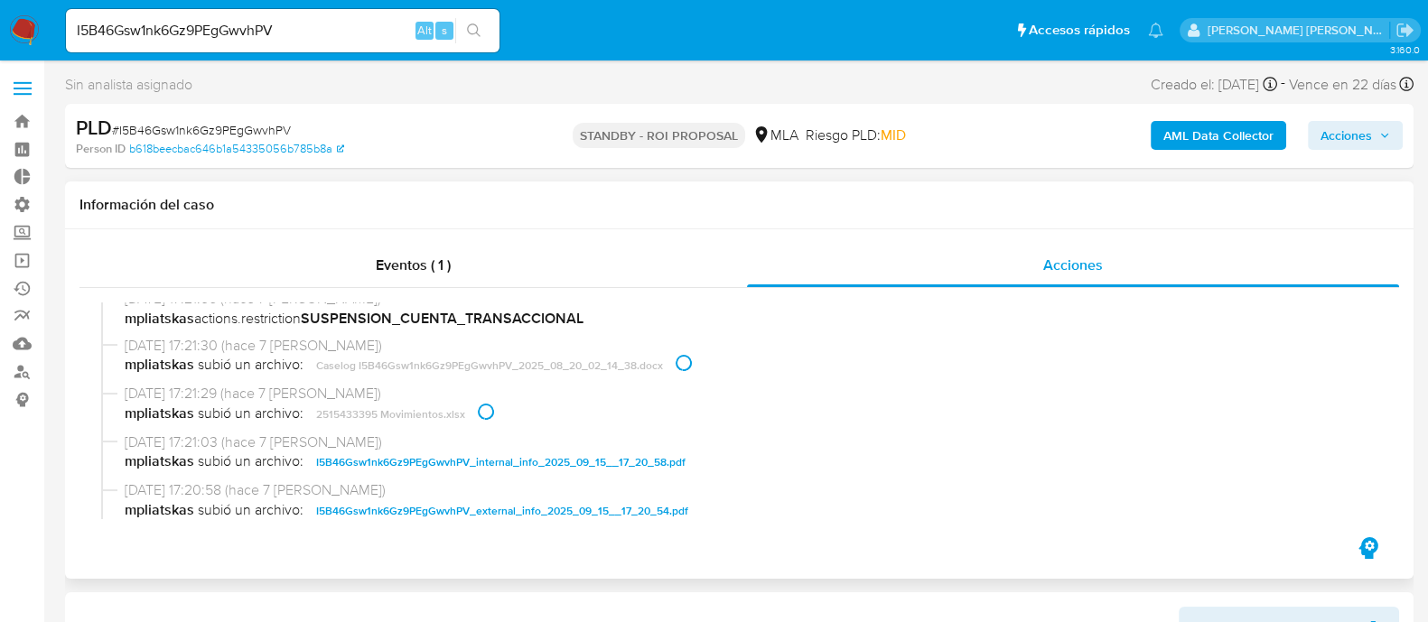
scroll to position [789, 0]
